Goal: Transaction & Acquisition: Purchase product/service

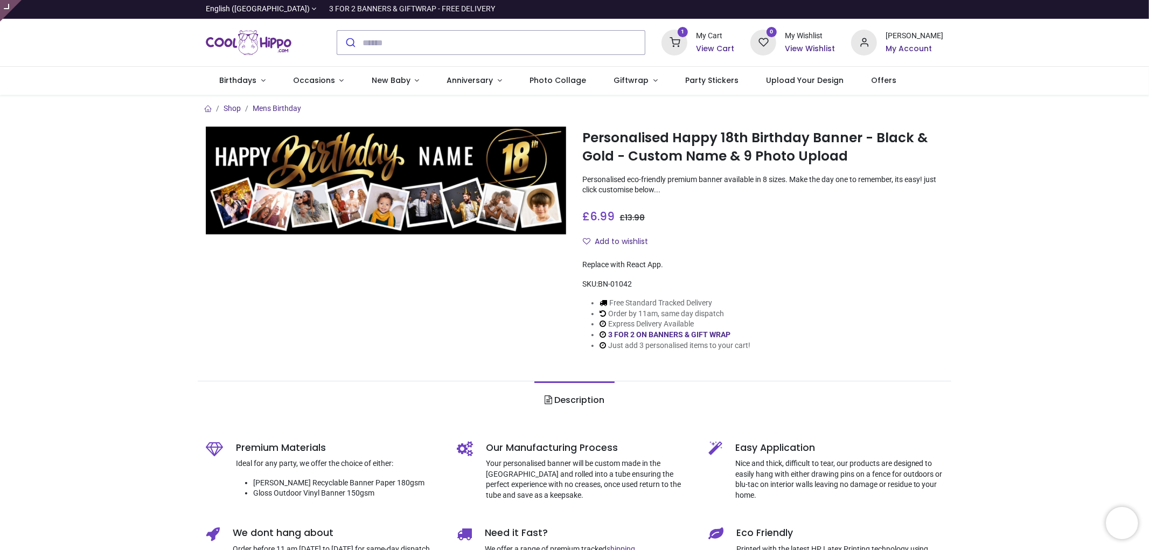
type input "**********"
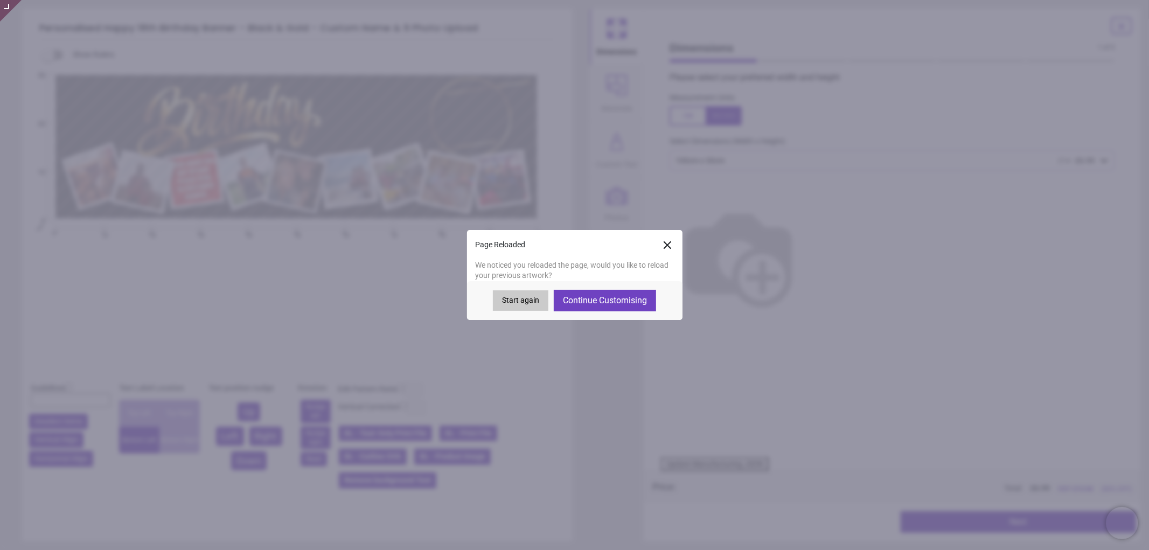
click at [665, 245] on icon at bounding box center [667, 245] width 13 height 13
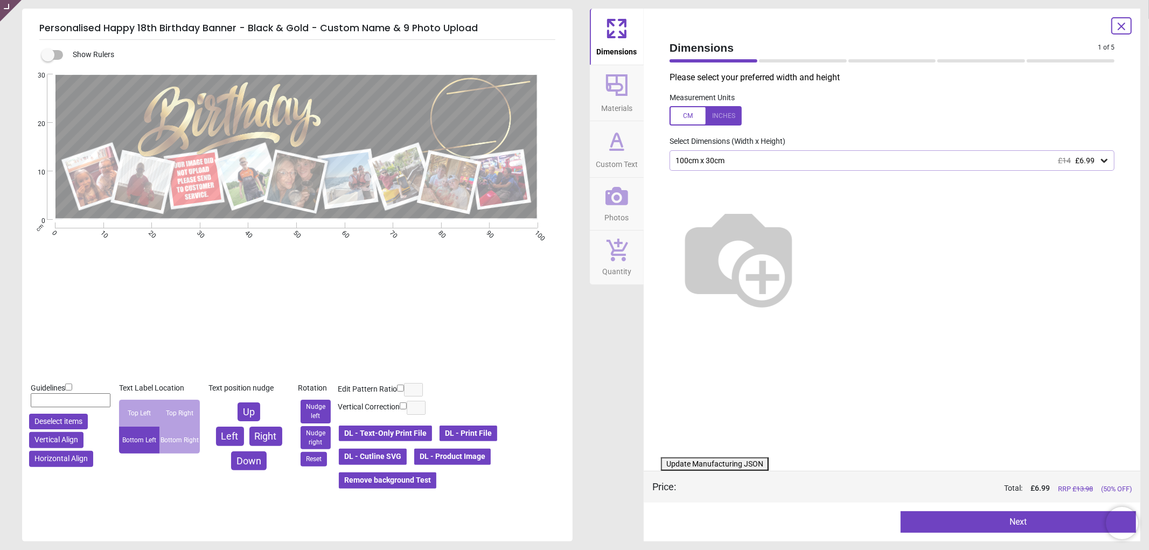
click at [609, 205] on icon at bounding box center [616, 196] width 23 height 23
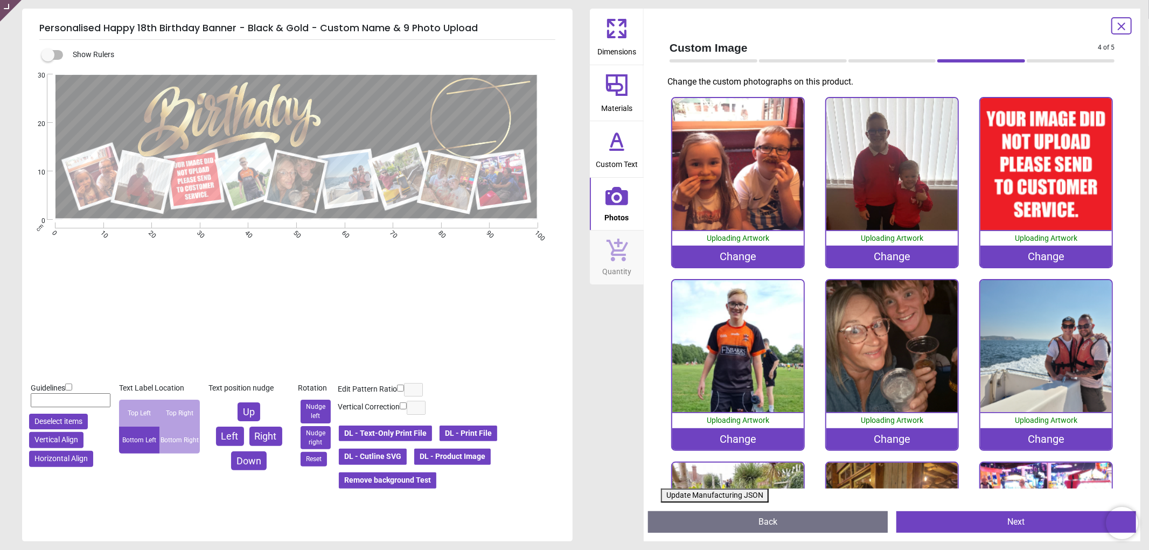
click at [1010, 247] on div "Change" at bounding box center [1046, 257] width 132 height 22
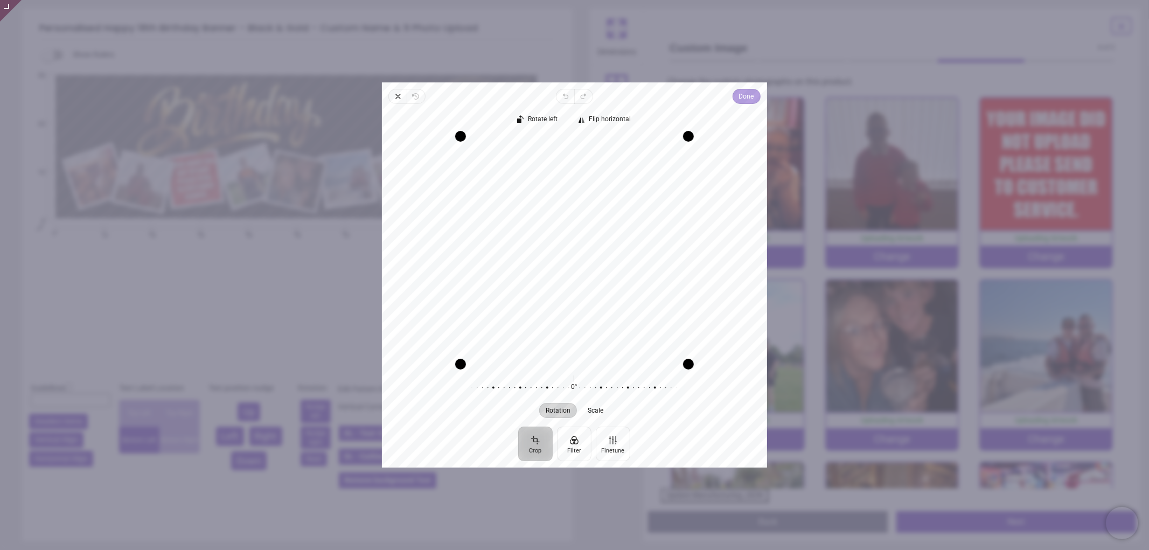
click at [736, 97] on button "Done" at bounding box center [746, 96] width 28 height 15
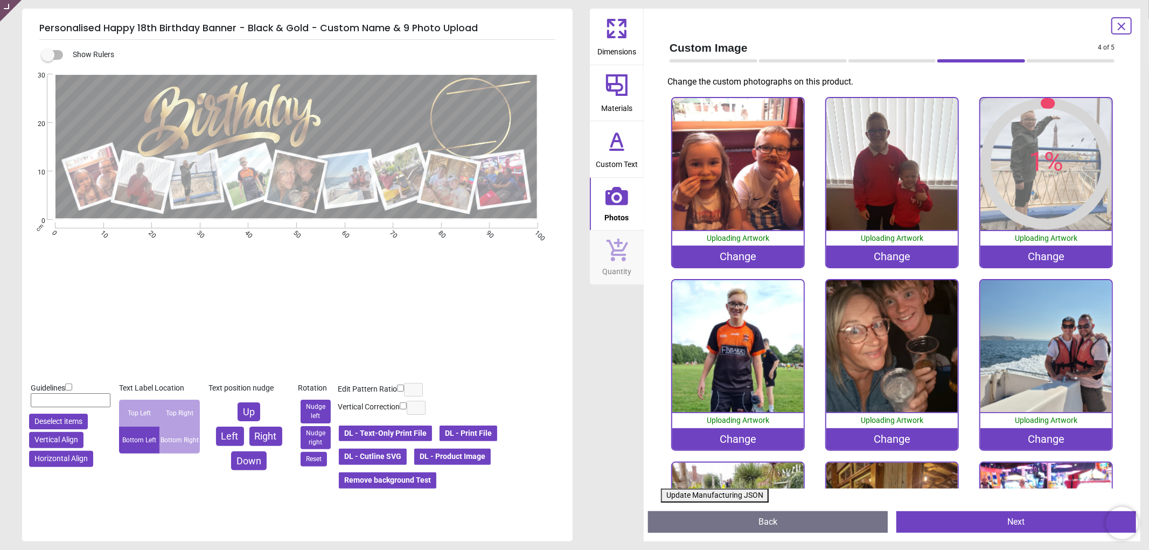
click at [721, 497] on button "Update Manufacturing JSON" at bounding box center [715, 496] width 108 height 14
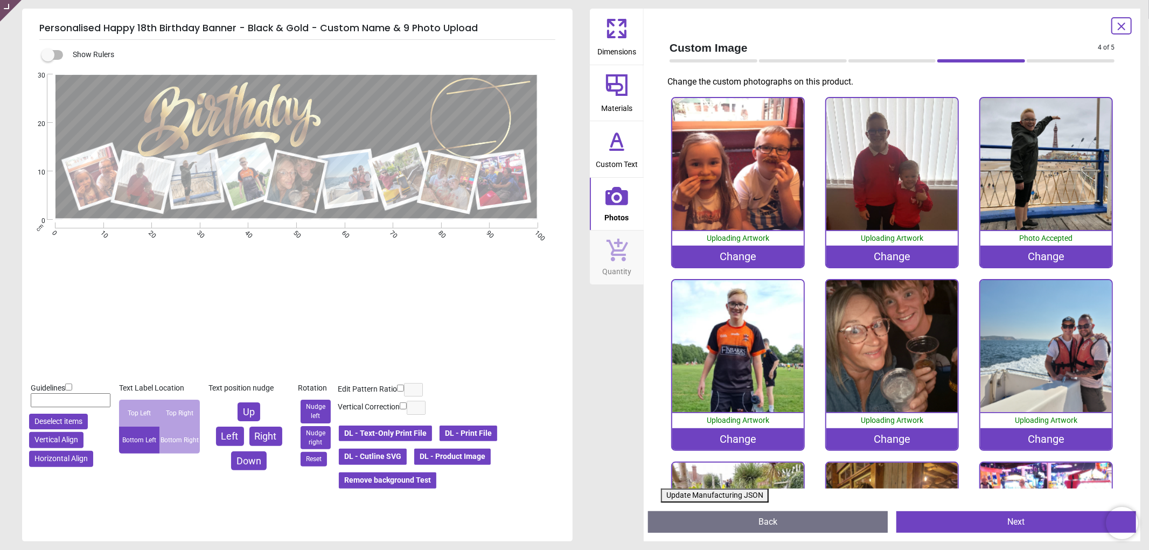
click at [721, 497] on button "Update Manufacturing JSON" at bounding box center [715, 496] width 108 height 14
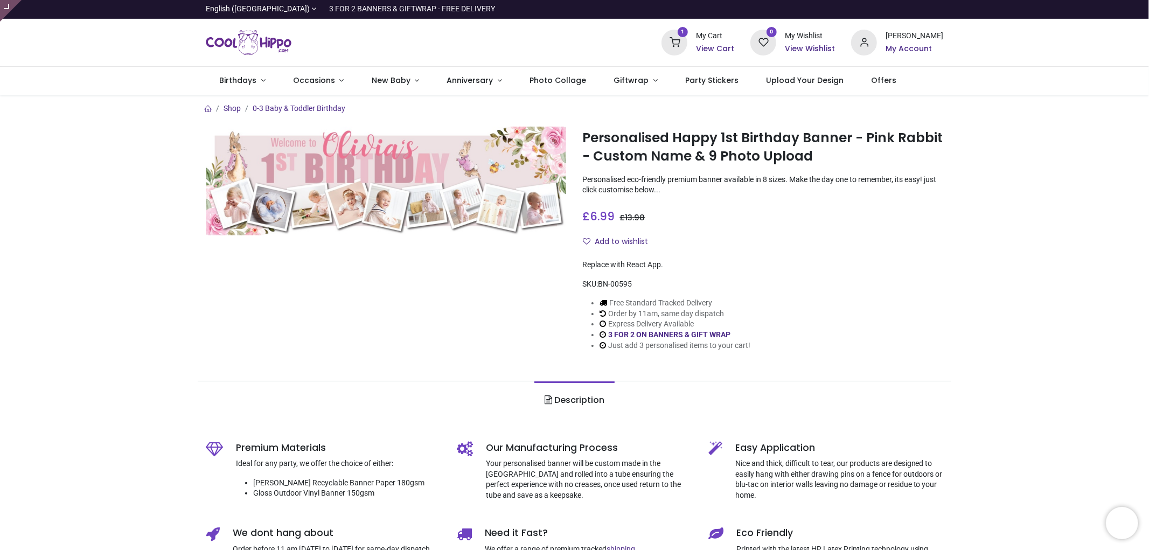
type input "**********"
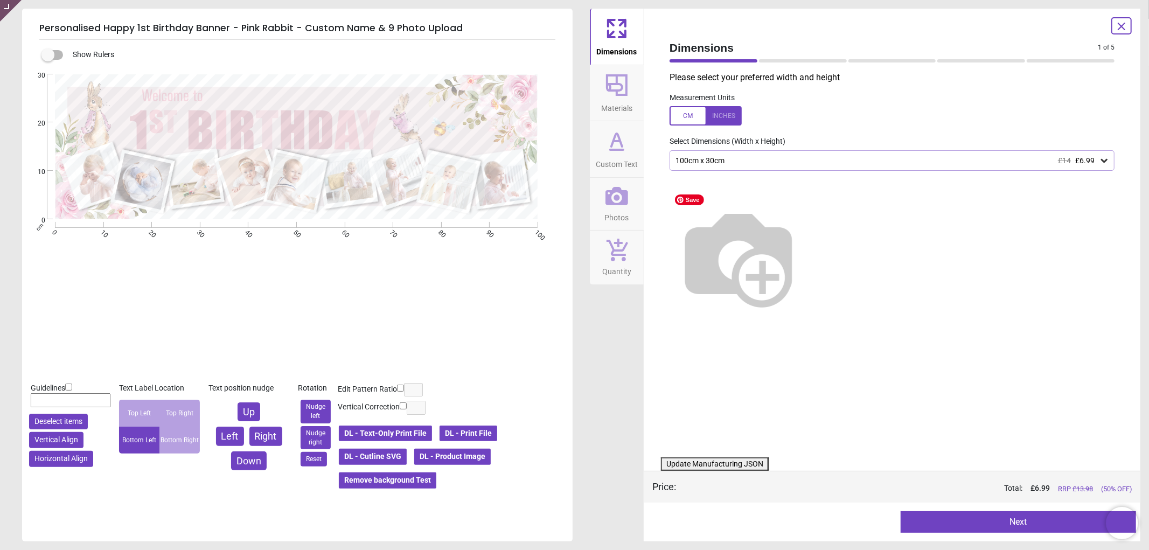
type textarea "**********"
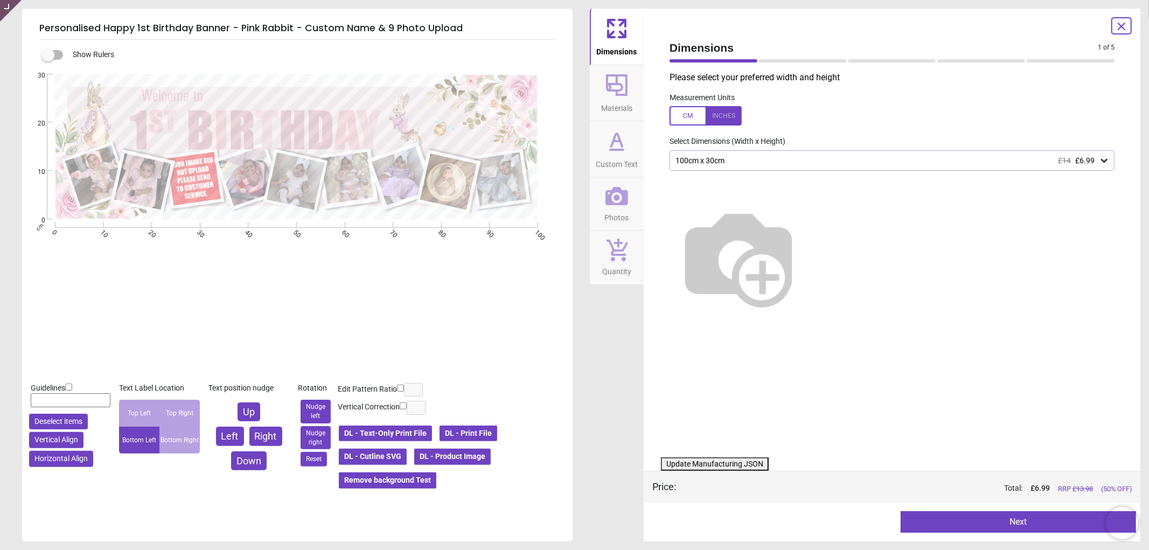
click at [617, 206] on icon at bounding box center [616, 196] width 23 height 23
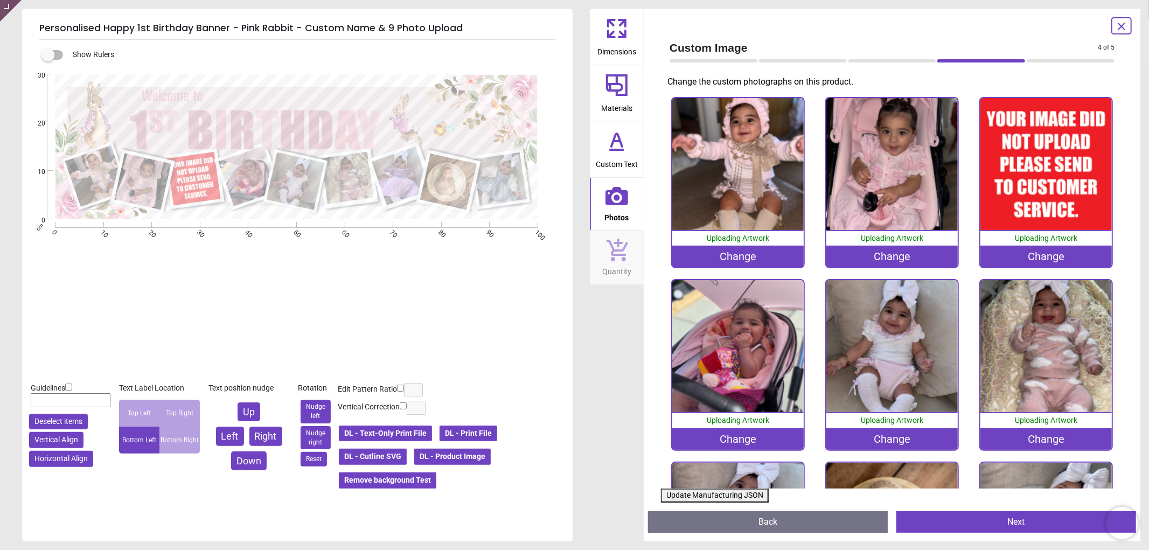
click at [1021, 256] on div "Change" at bounding box center [1046, 257] width 132 height 22
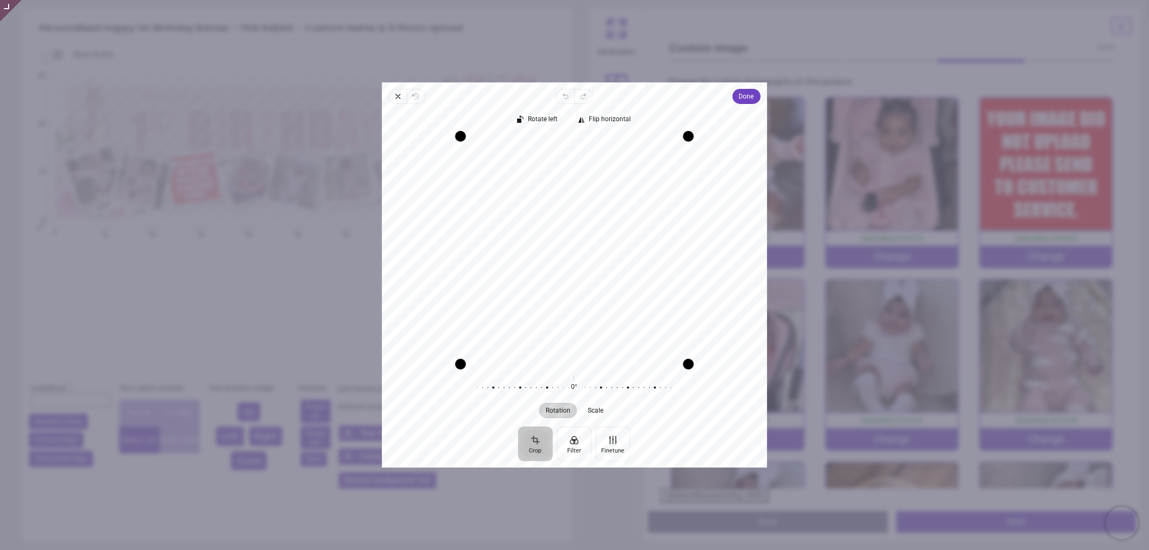
drag, startPoint x: 610, startPoint y: 245, endPoint x: 620, endPoint y: 302, distance: 58.0
click at [620, 302] on div "Recenter" at bounding box center [574, 250] width 368 height 228
click at [746, 98] on span "Done" at bounding box center [746, 96] width 15 height 13
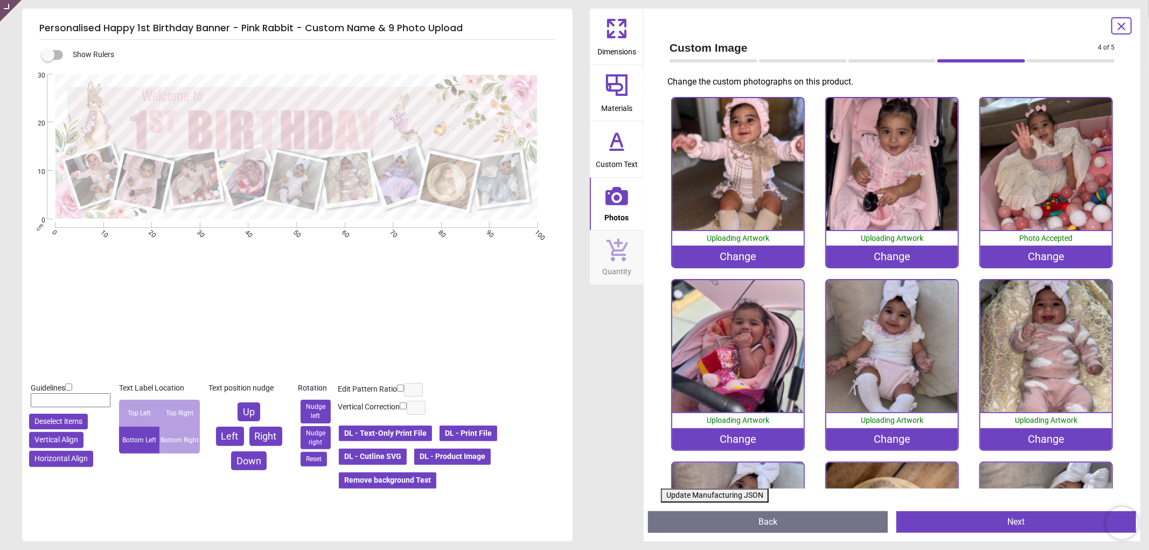
click at [728, 496] on button "Update Manufacturing JSON" at bounding box center [715, 496] width 108 height 14
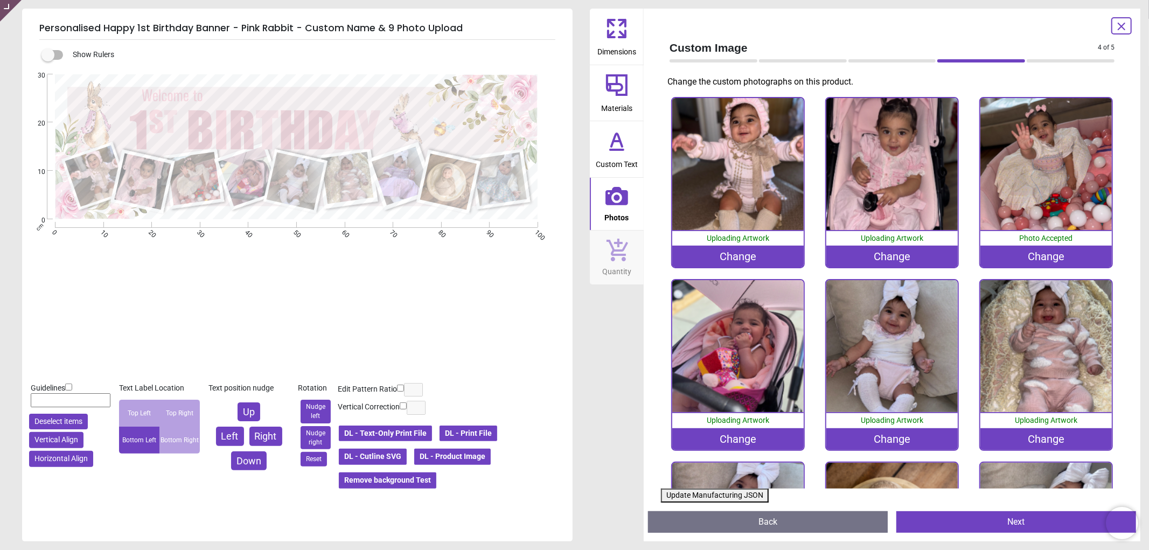
click at [728, 496] on button "Update Manufacturing JSON" at bounding box center [715, 496] width 108 height 14
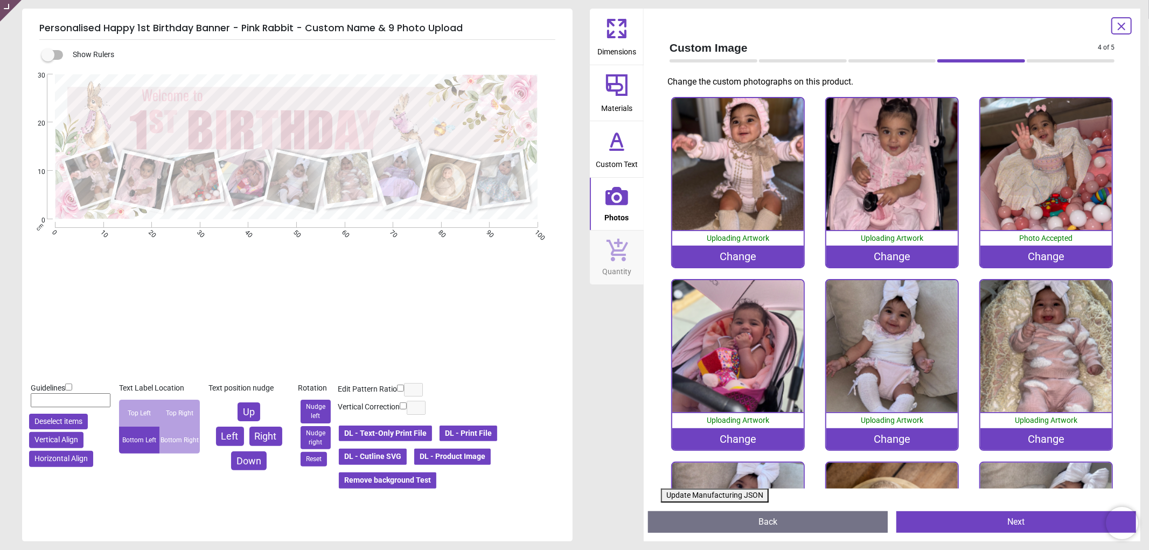
click at [724, 494] on button "Update Manufacturing JSON" at bounding box center [715, 496] width 108 height 14
click at [696, 497] on button "Update Manufacturing JSON" at bounding box center [715, 496] width 108 height 14
click at [1119, 22] on icon at bounding box center [1121, 26] width 13 height 13
